Goal: Task Accomplishment & Management: Manage account settings

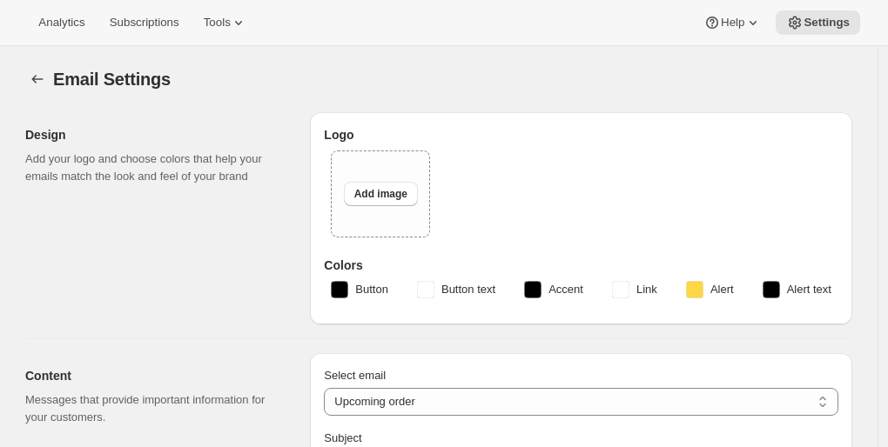
select select "subscriptionMessage"
select select "5"
select select "15"
drag, startPoint x: 0, startPoint y: 0, endPoint x: 337, endPoint y: 6, distance: 337.0
click at [337, 6] on div "Analytics Subscriptions Tools Help Settings" at bounding box center [444, 23] width 888 height 46
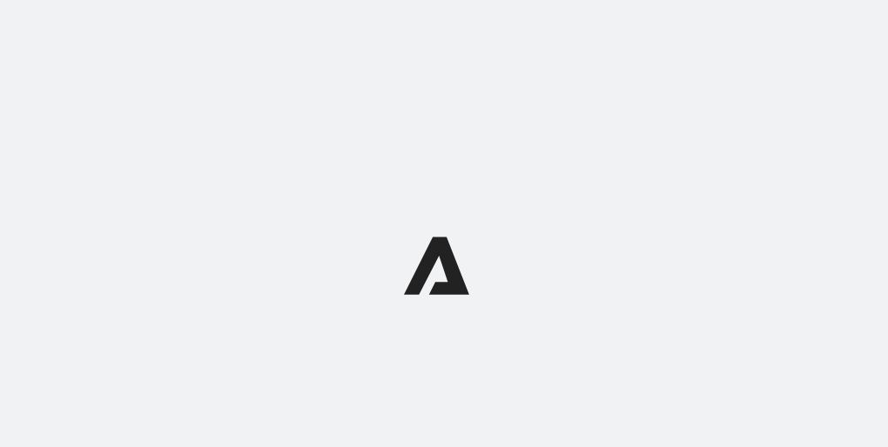
select select "subscriptionMessage"
select select "5"
select select "15"
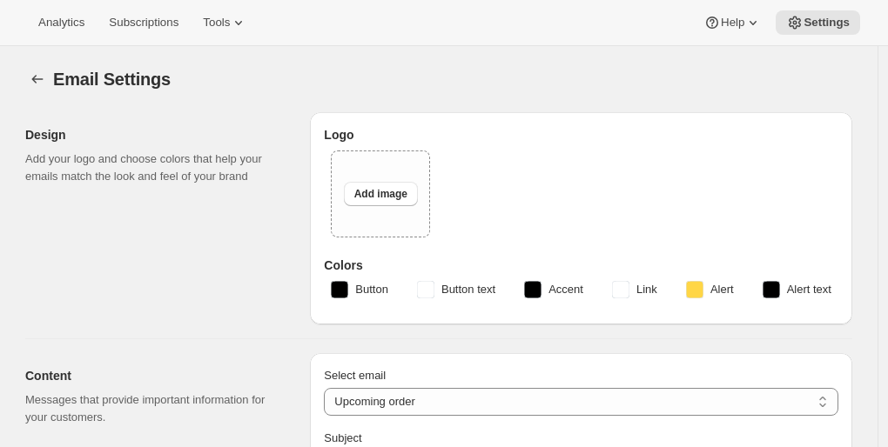
type input "AOC Selections"
